Goal: Task Accomplishment & Management: Use online tool/utility

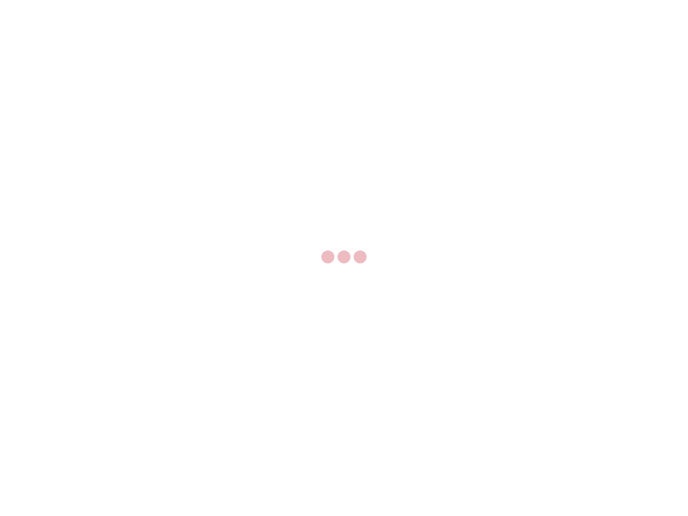
select select "US"
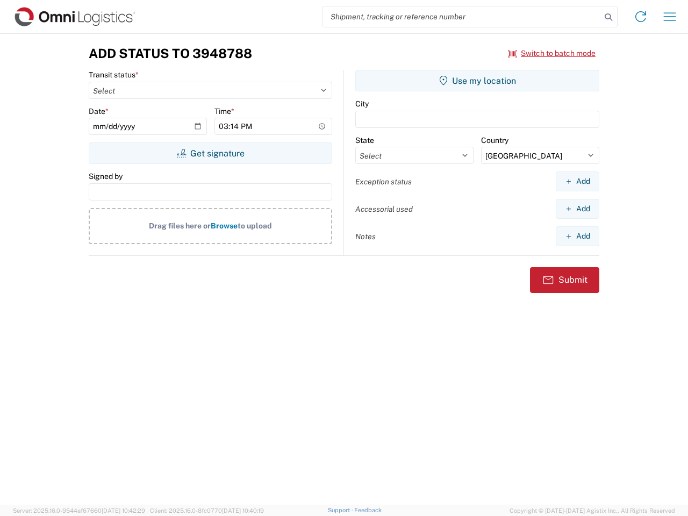
click at [462, 17] on input "search" at bounding box center [462, 16] width 279 height 20
click at [609, 17] on icon at bounding box center [608, 17] width 15 height 15
click at [641, 17] on icon at bounding box center [640, 16] width 17 height 17
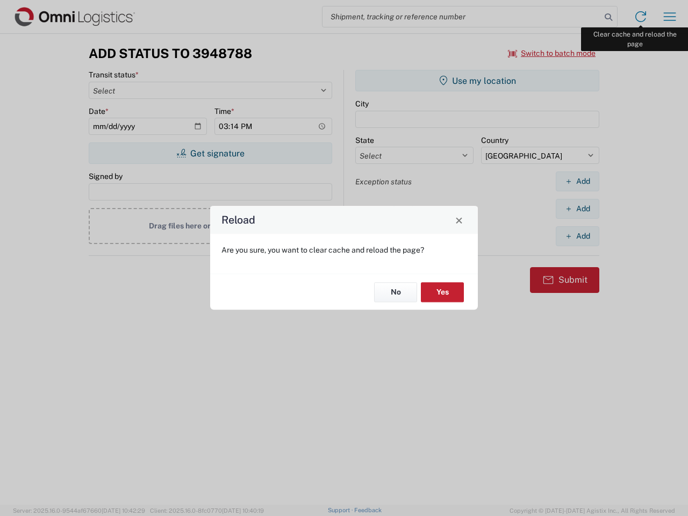
click at [670, 17] on div "Reload Are you sure, you want to clear cache and reload the page? No Yes" at bounding box center [344, 258] width 688 height 516
click at [552, 53] on div "Reload Are you sure, you want to clear cache and reload the page? No Yes" at bounding box center [344, 258] width 688 height 516
click at [210, 153] on div "Reload Are you sure, you want to clear cache and reload the page? No Yes" at bounding box center [344, 258] width 688 height 516
click at [478, 81] on div "Reload Are you sure, you want to clear cache and reload the page? No Yes" at bounding box center [344, 258] width 688 height 516
click at [578, 181] on div "Reload Are you sure, you want to clear cache and reload the page? No Yes" at bounding box center [344, 258] width 688 height 516
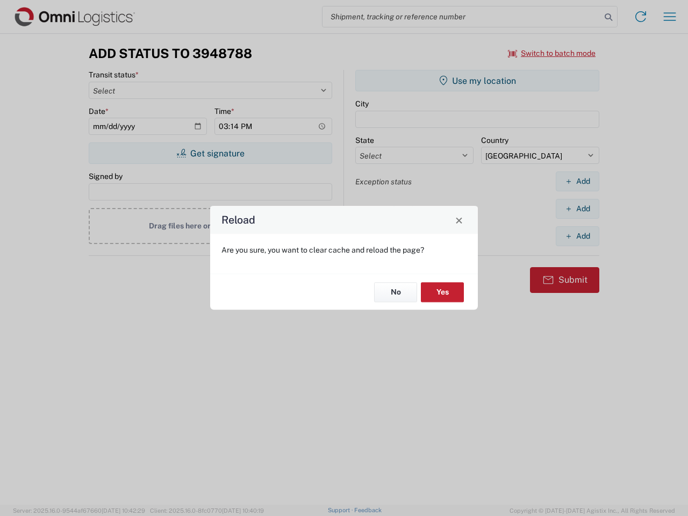
click at [578, 209] on div "Reload Are you sure, you want to clear cache and reload the page? No Yes" at bounding box center [344, 258] width 688 height 516
click at [578, 236] on div "Reload Are you sure, you want to clear cache and reload the page? No Yes" at bounding box center [344, 258] width 688 height 516
